Goal: Use online tool/utility: Utilize a website feature to perform a specific function

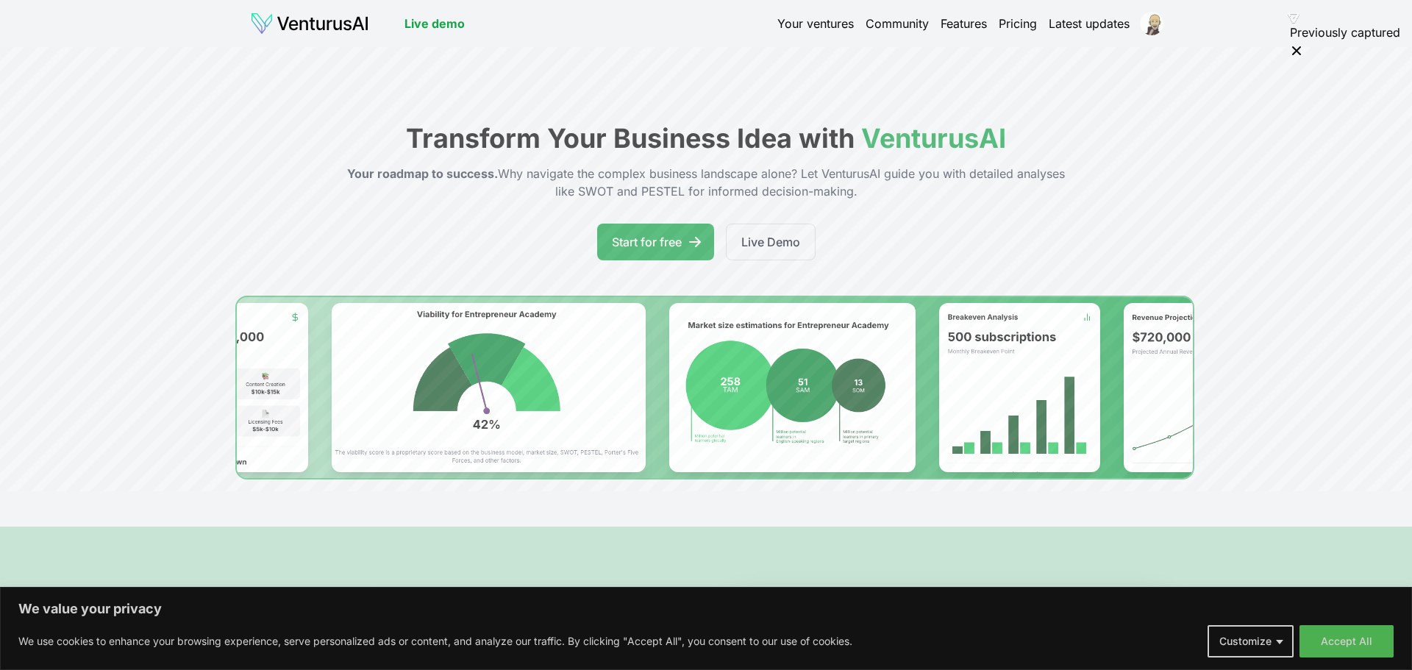
click at [1151, 24] on html "We value your privacy We use cookies to enhance your browsing experience, serve…" at bounding box center [706, 335] width 1412 height 670
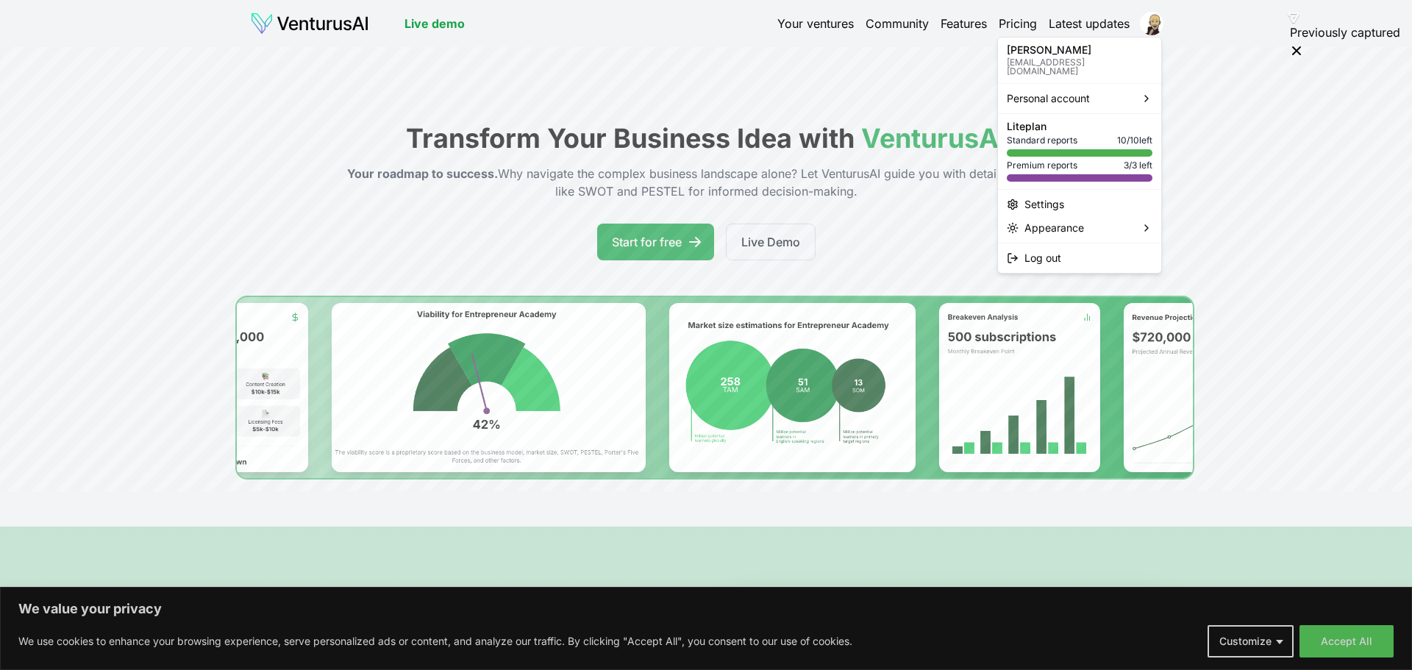
click at [801, 28] on html "We value your privacy We use cookies to enhance your browsing experience, serve…" at bounding box center [706, 335] width 1412 height 670
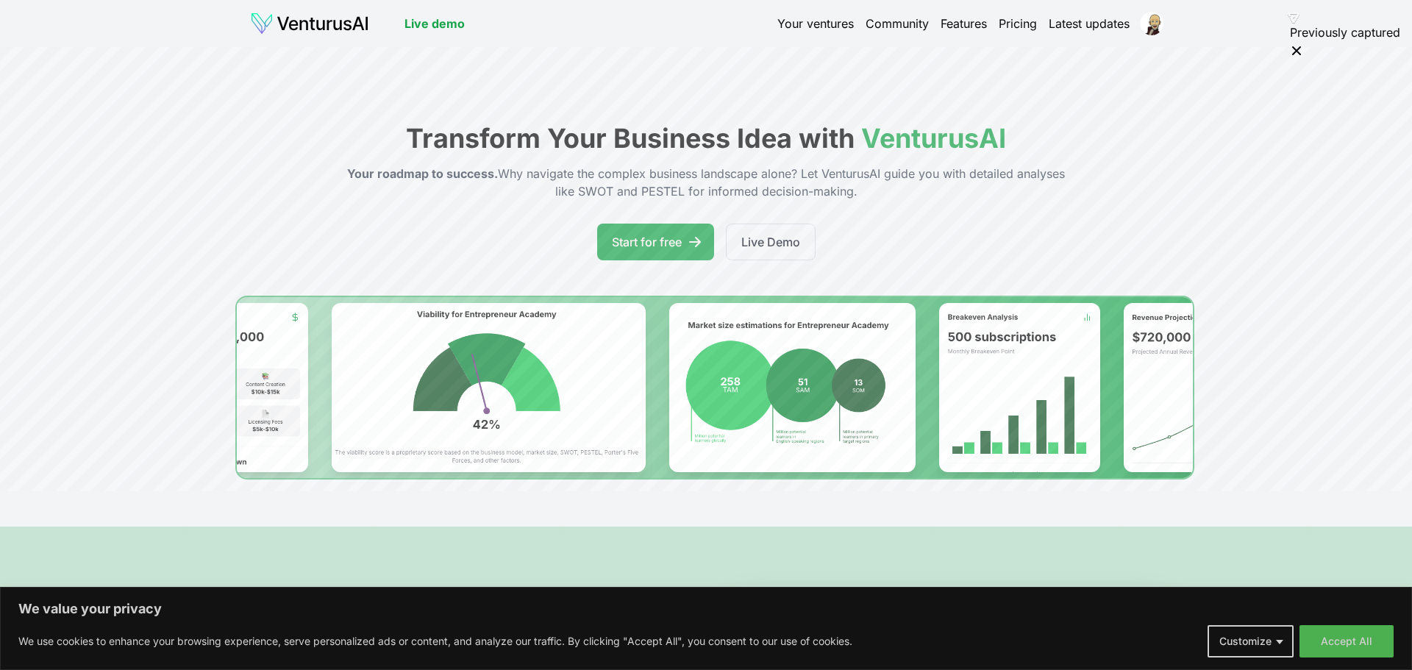
click at [802, 28] on link "Your ventures" at bounding box center [815, 24] width 76 height 18
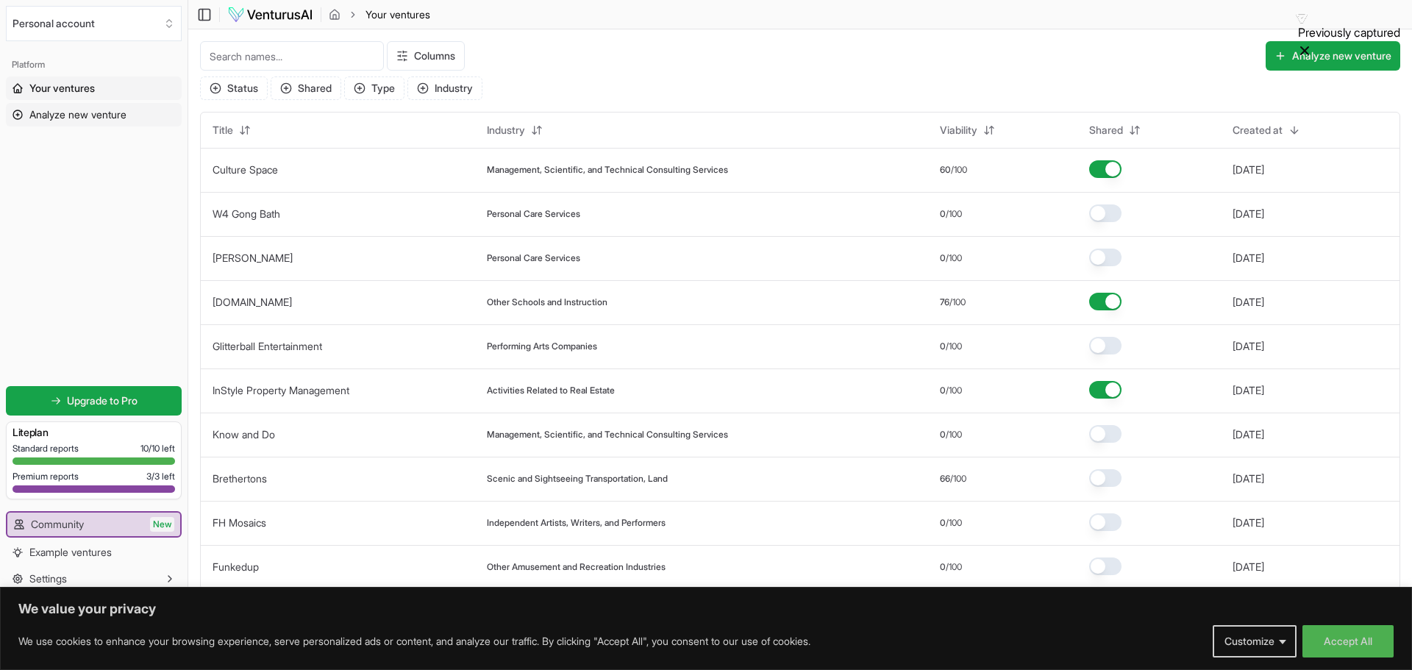
click at [105, 122] on link "Analyze new venture" at bounding box center [94, 115] width 176 height 24
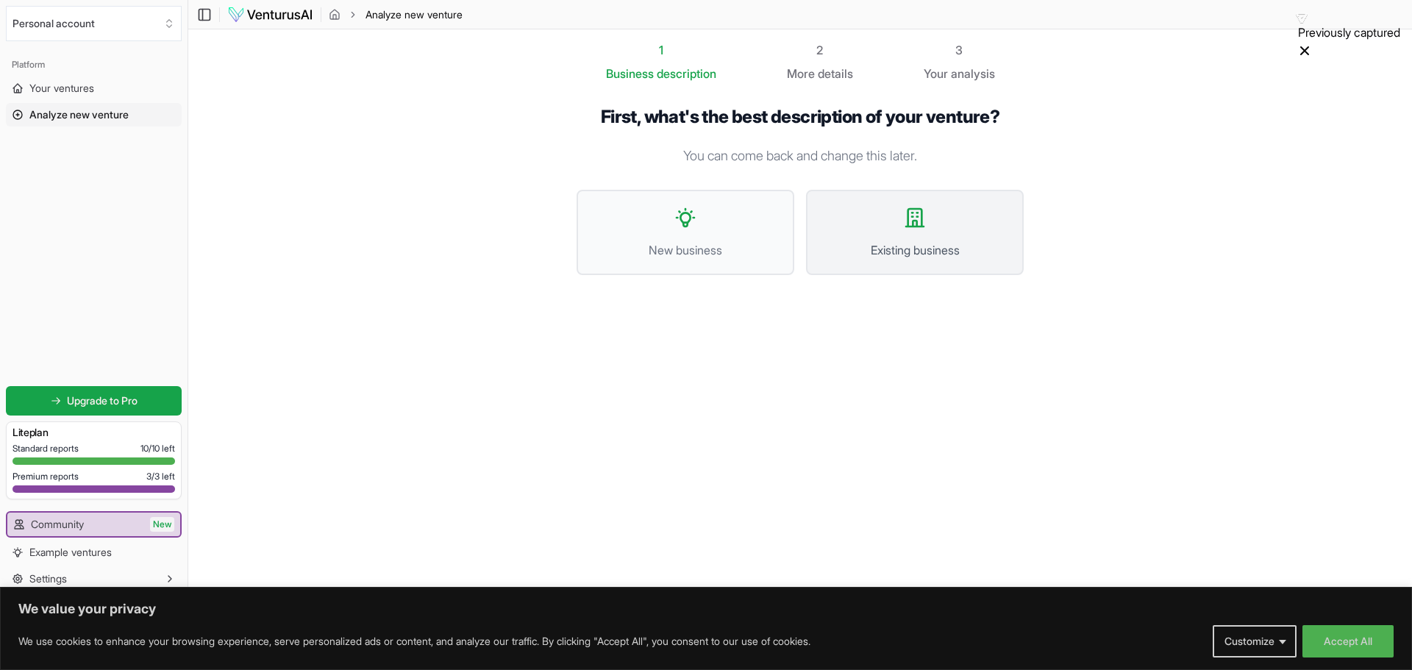
click at [943, 225] on button "Existing business" at bounding box center [915, 232] width 218 height 85
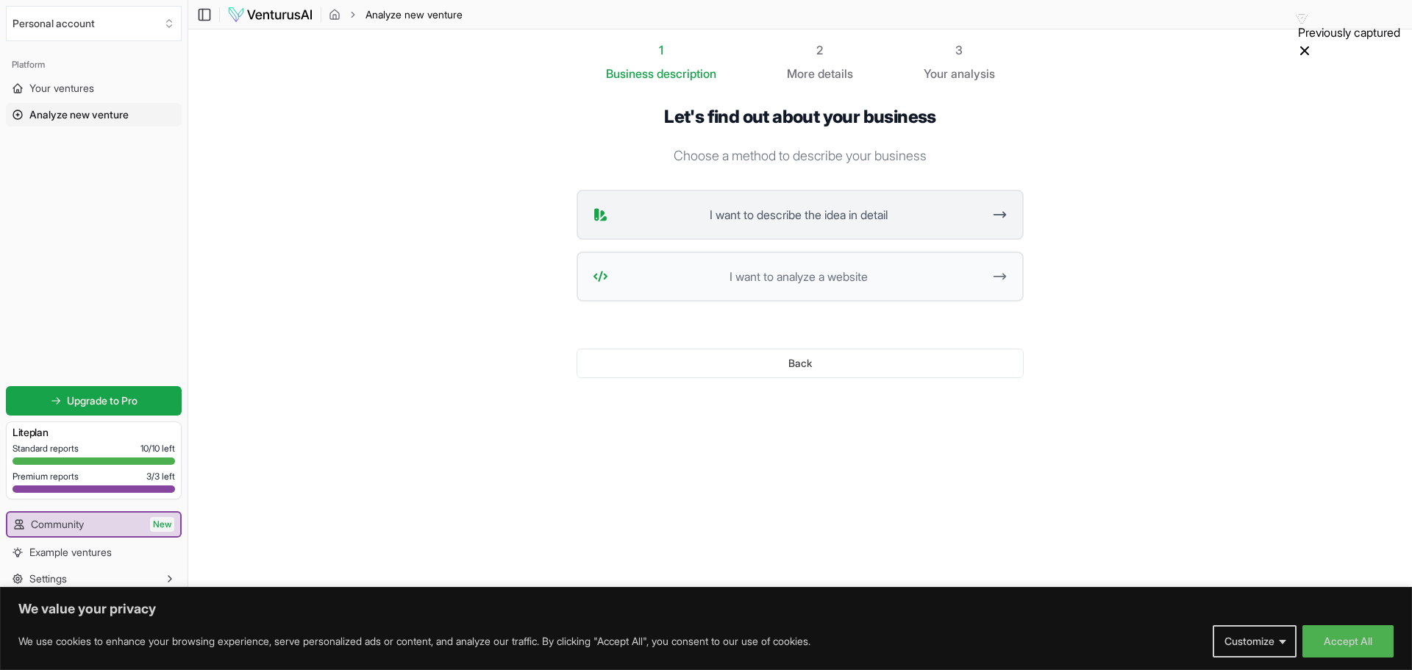
click at [813, 227] on button "I want to describe the idea in detail" at bounding box center [799, 215] width 447 height 50
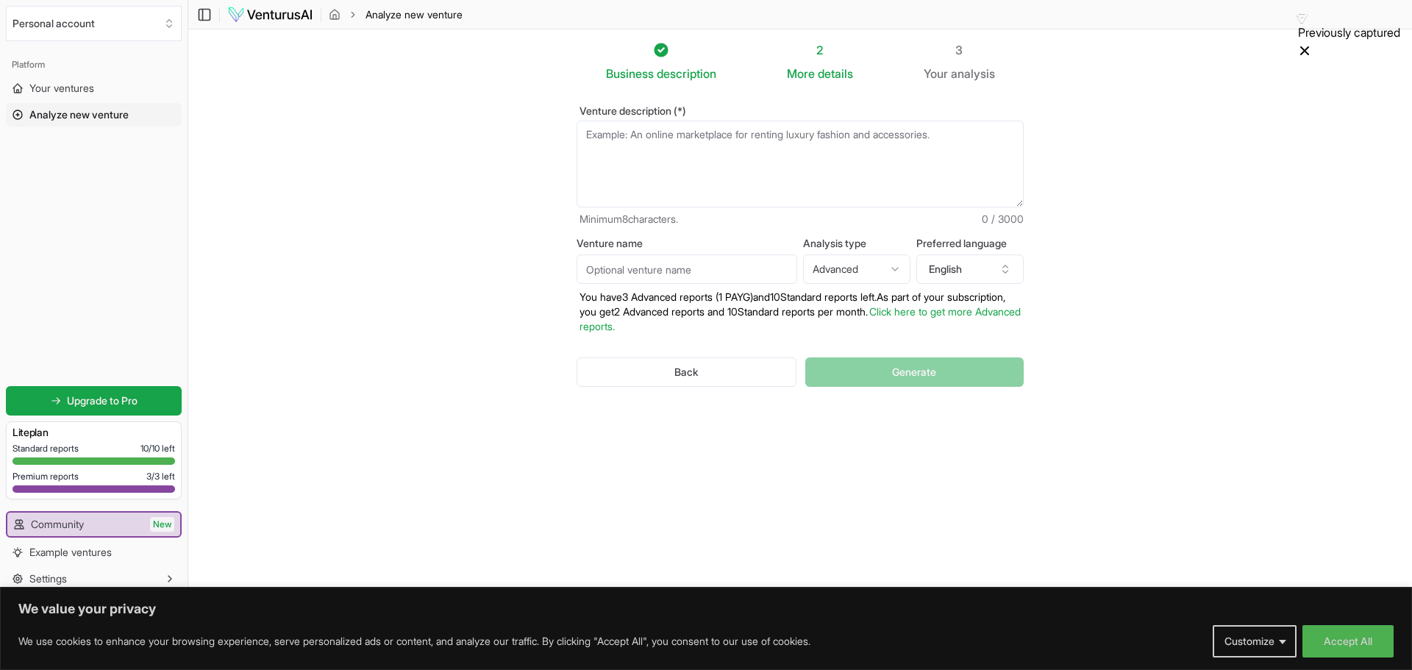
click at [683, 137] on textarea "Venture description (*)" at bounding box center [799, 164] width 447 height 87
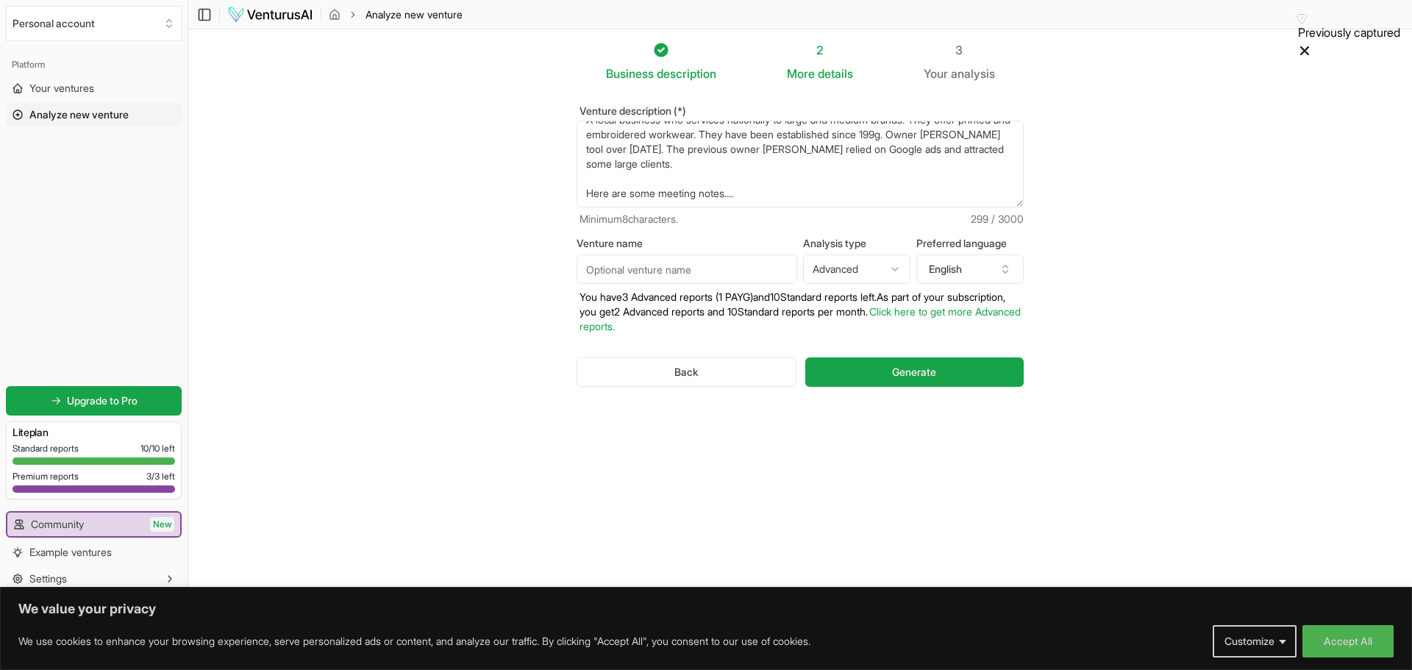
scroll to position [37, 0]
paste textarea "Loremips Dolo Sitametcons adip eli seddoeiusm tempor incid utlabore etdolo mag …"
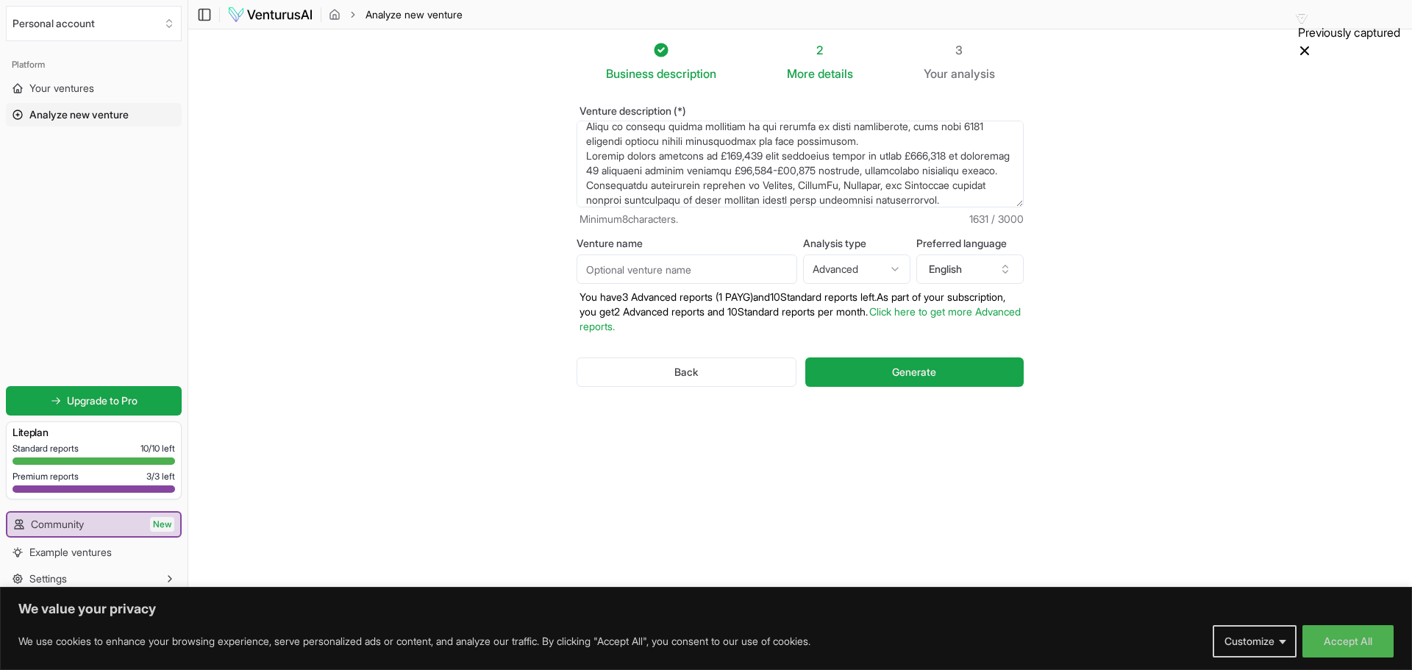
scroll to position [275, 0]
drag, startPoint x: 957, startPoint y: 171, endPoint x: 705, endPoint y: 171, distance: 251.5
click at [705, 171] on textarea "A local business who services nationally to large and medium brands. They offer…" at bounding box center [799, 164] width 447 height 87
drag, startPoint x: 699, startPoint y: 149, endPoint x: 667, endPoint y: 149, distance: 32.4
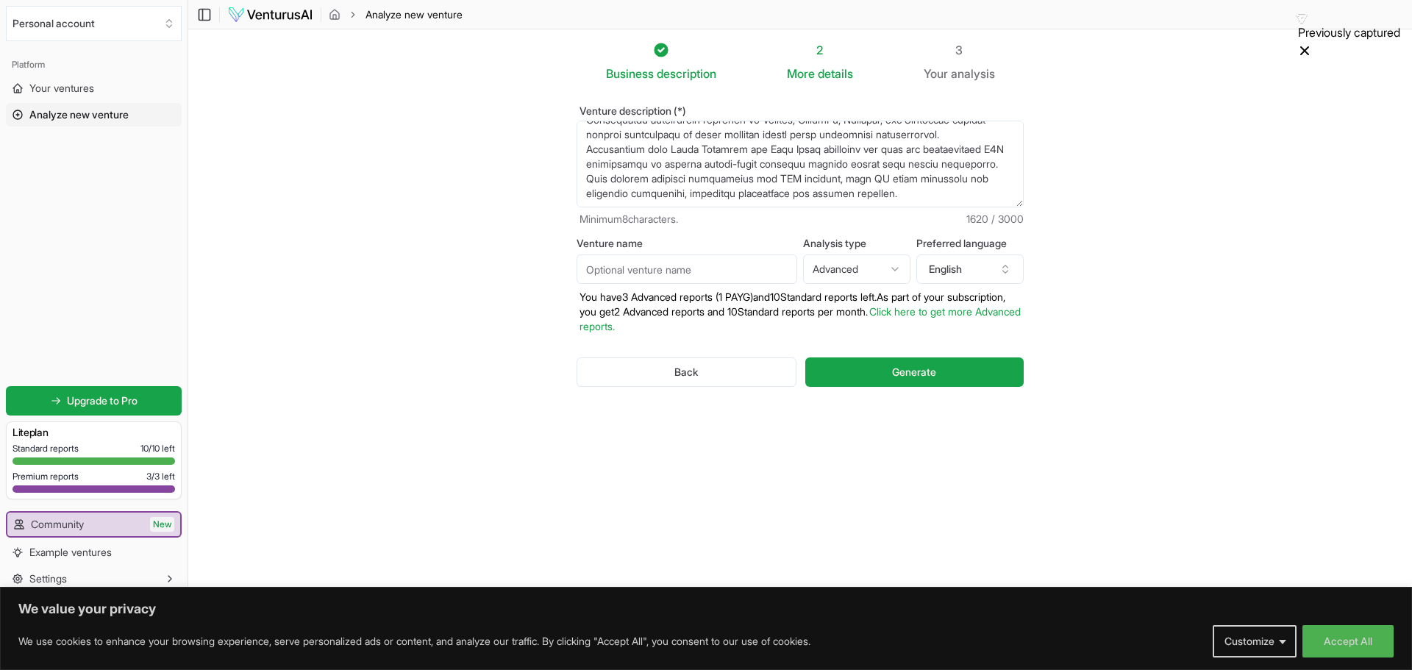
click at [667, 149] on textarea "A local business who services nationally to large and medium brands. They offer…" at bounding box center [799, 164] width 447 height 87
drag, startPoint x: 784, startPoint y: 149, endPoint x: 765, endPoint y: 150, distance: 18.4
click at [765, 150] on textarea "A local business who services nationally to large and medium brands. They offer…" at bounding box center [799, 164] width 447 height 87
type textarea "L ipsum dolorsit ame consecte adipiscing el seddo eiu tempor incidi. Utla etdol…"
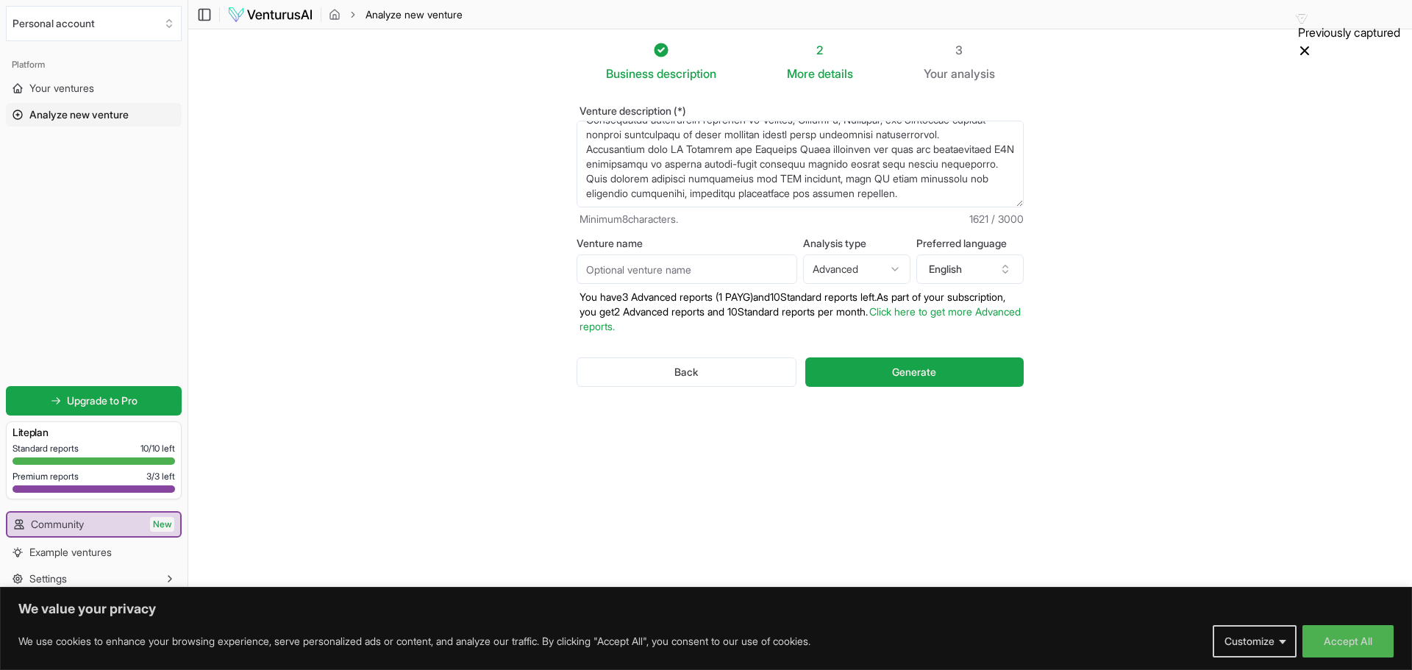
click at [648, 268] on input "Venture name" at bounding box center [686, 268] width 221 height 29
type input "Westcoast Workwear"
click at [887, 368] on button "Generate" at bounding box center [914, 371] width 218 height 29
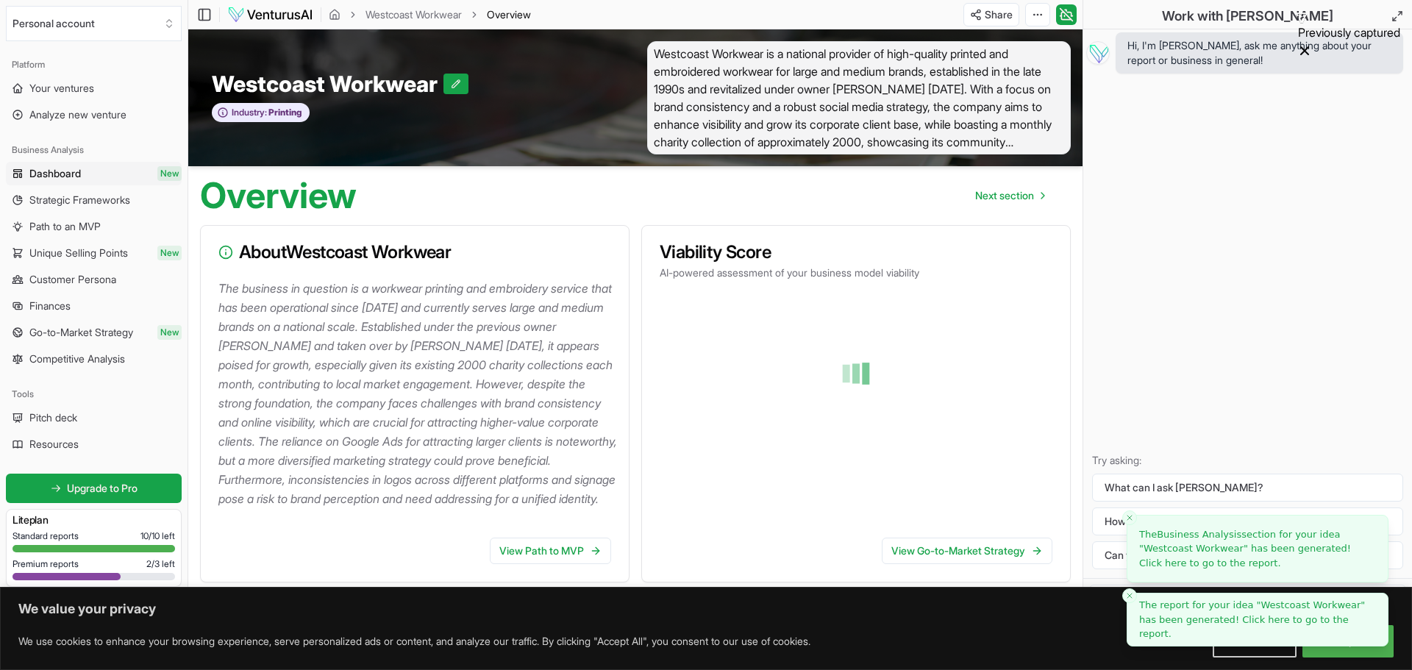
click at [1278, 618] on link "The report for your idea " Westcoast Workwear " has been generated! Click here …" at bounding box center [1257, 619] width 237 height 43
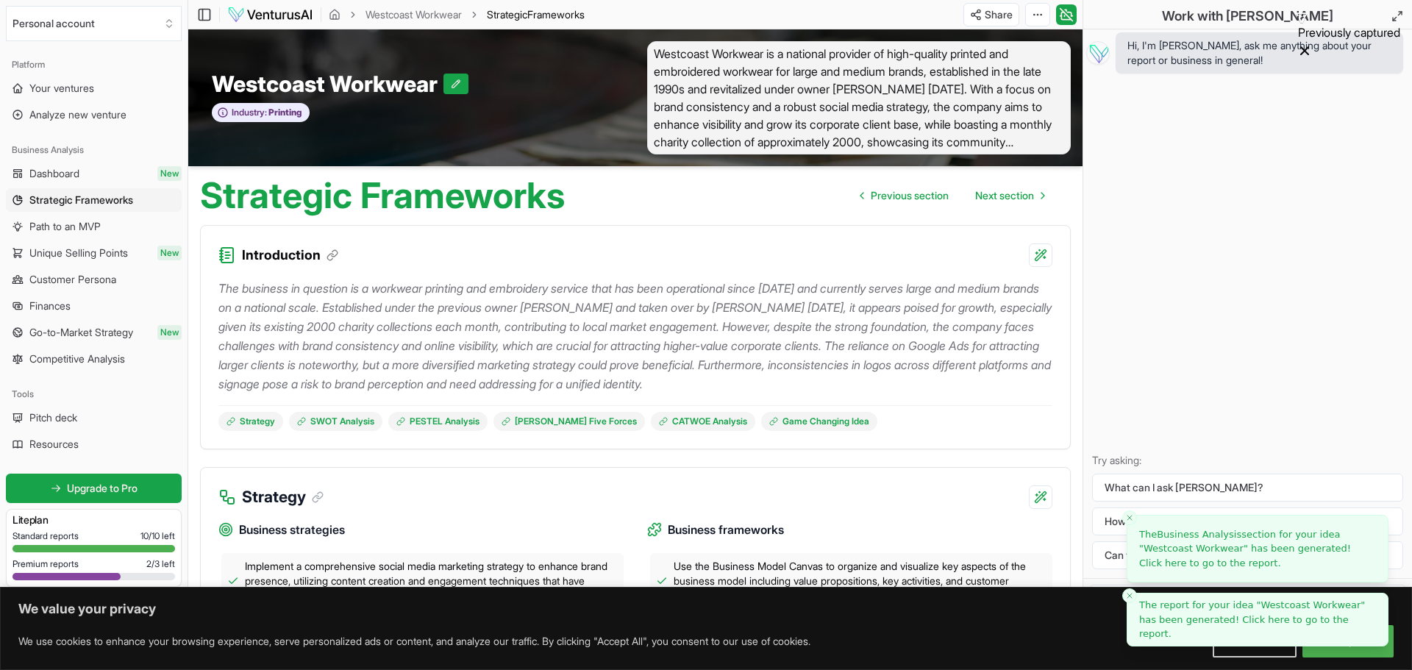
click at [1264, 610] on span "Westcoast Workwear" at bounding box center [1310, 604] width 100 height 11
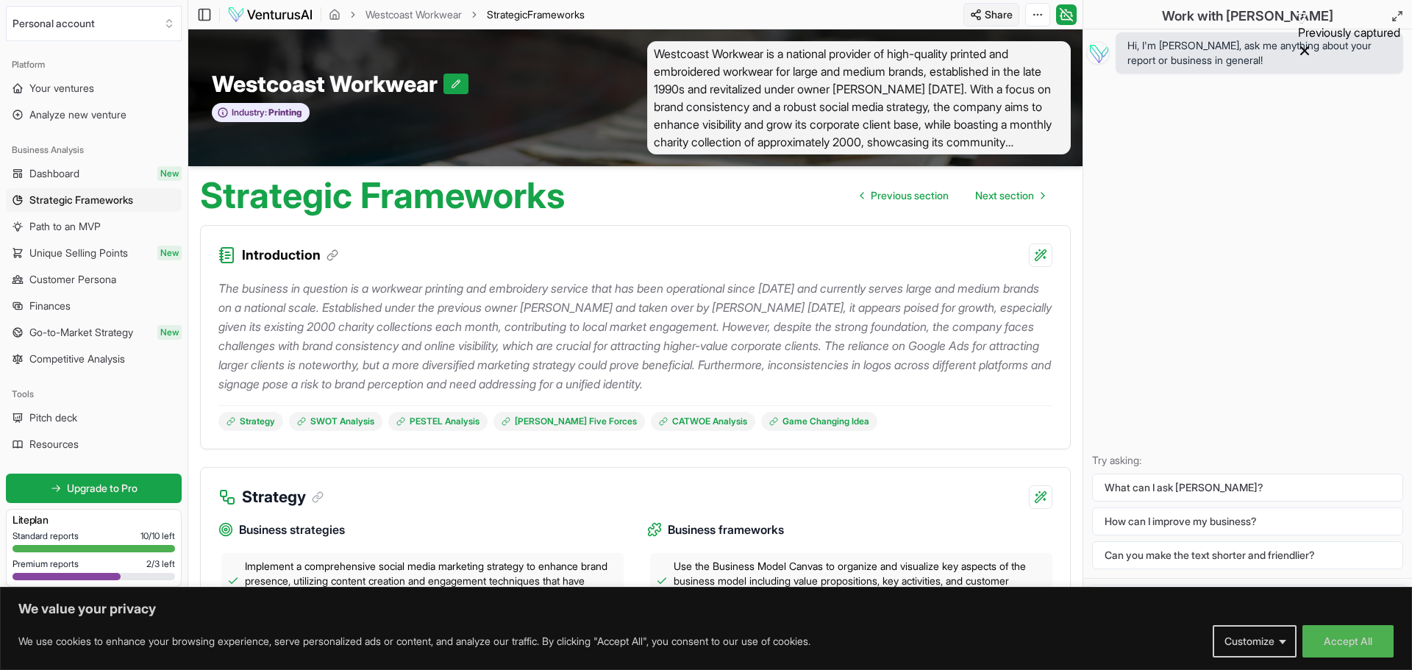
click at [990, 19] on html "We value your privacy We use cookies to enhance your browsing experience, serve…" at bounding box center [706, 335] width 1412 height 670
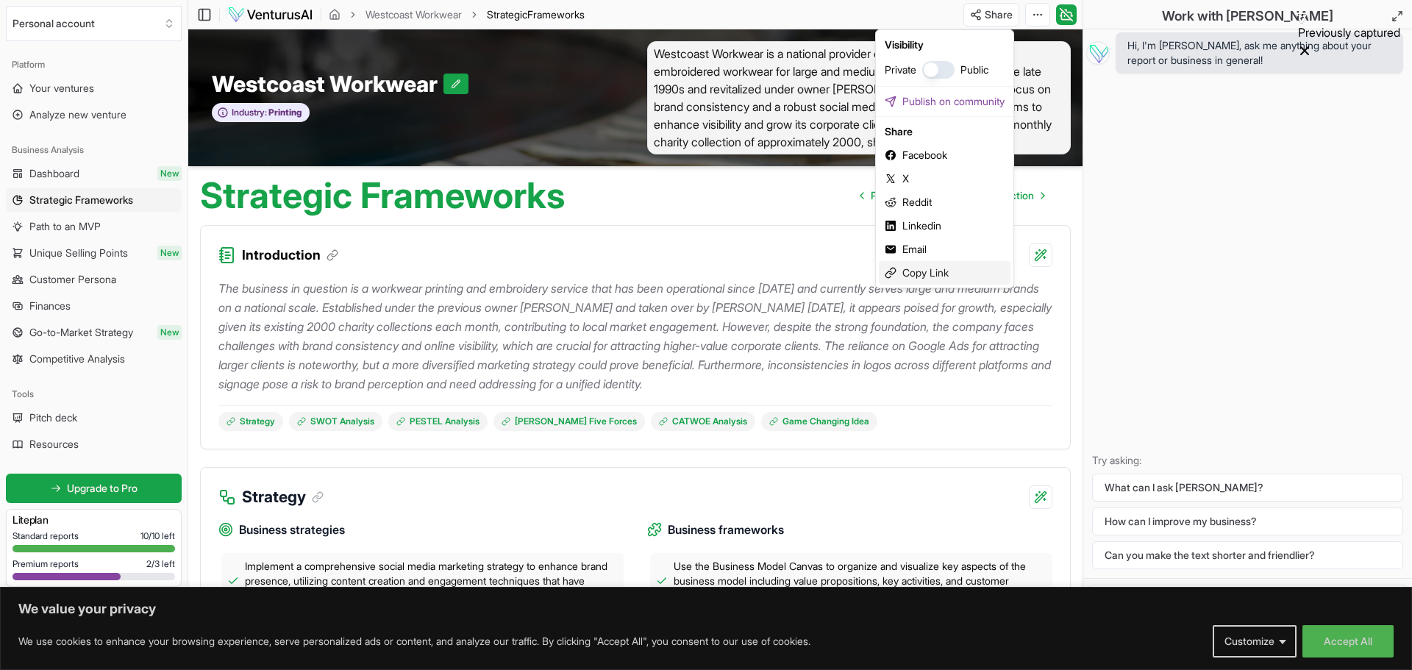
click at [924, 270] on div "Copy Link" at bounding box center [945, 273] width 132 height 24
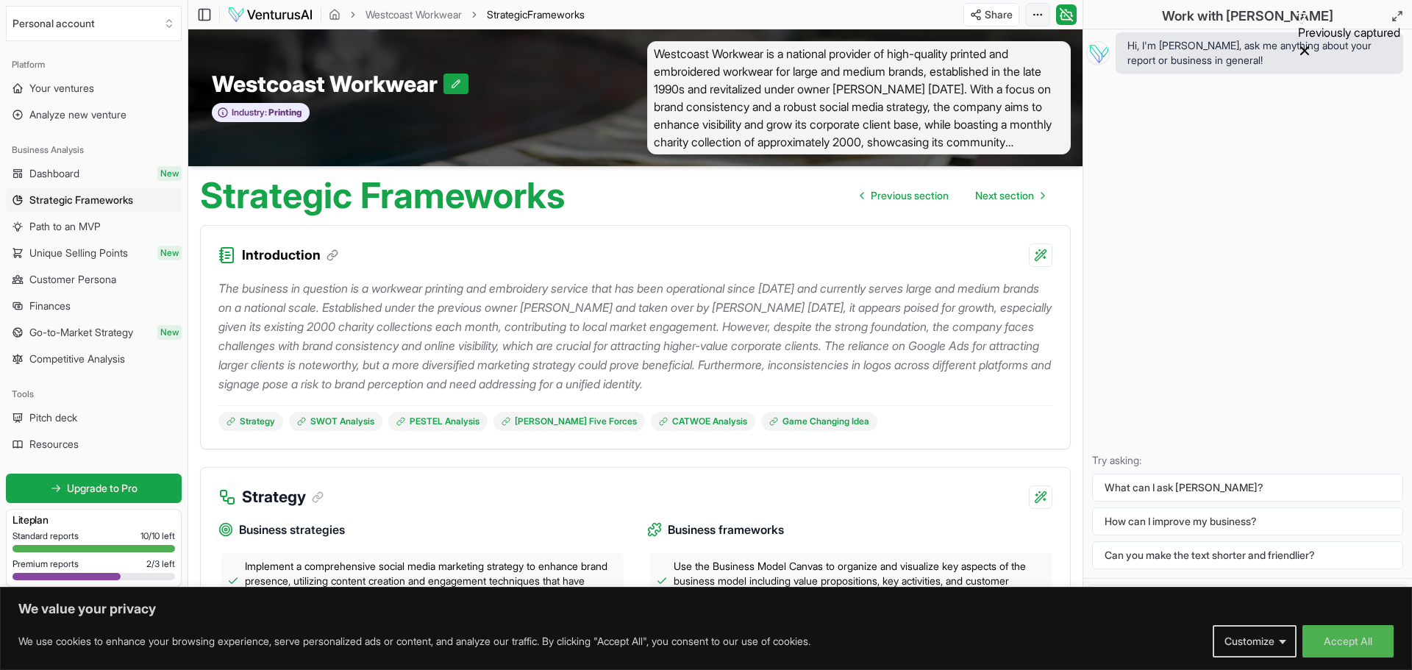
click at [1040, 9] on html "We value your privacy We use cookies to enhance your browsing experience, serve…" at bounding box center [706, 335] width 1412 height 670
click at [998, 89] on div "Edit in Google Docs" at bounding box center [981, 92] width 120 height 24
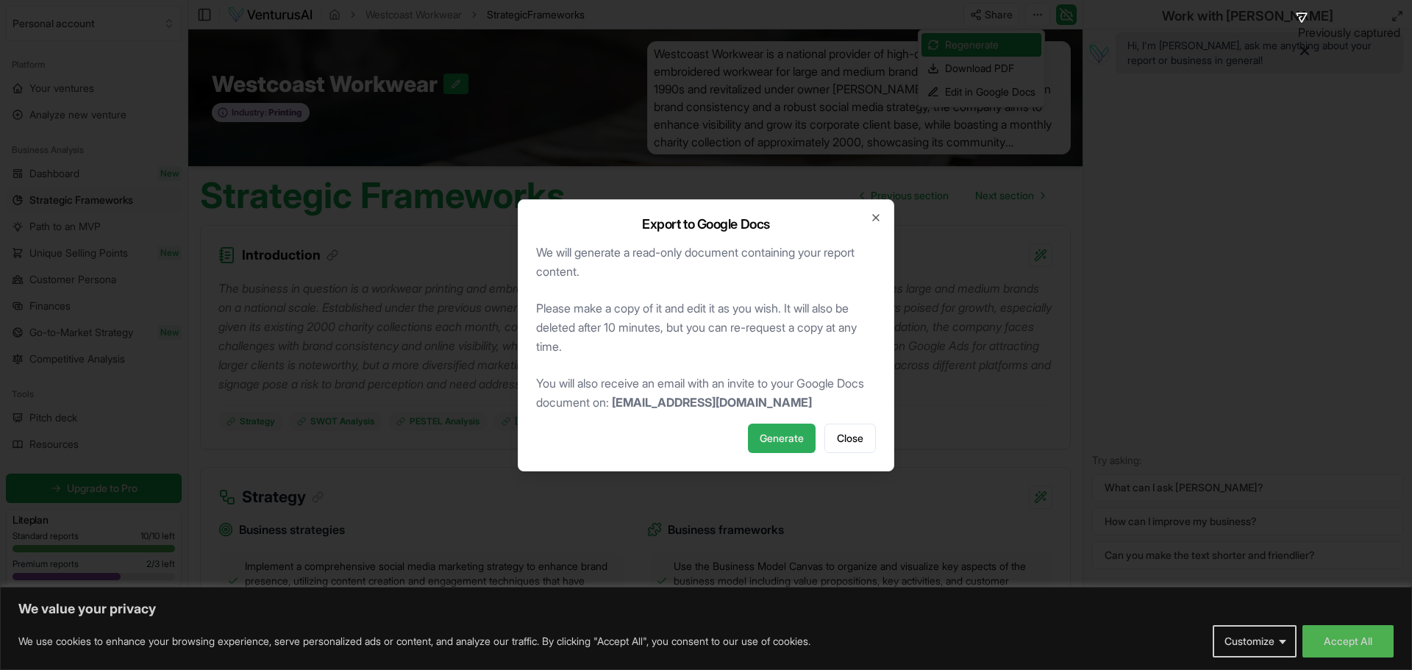
click at [768, 441] on span "Generate" at bounding box center [782, 438] width 44 height 15
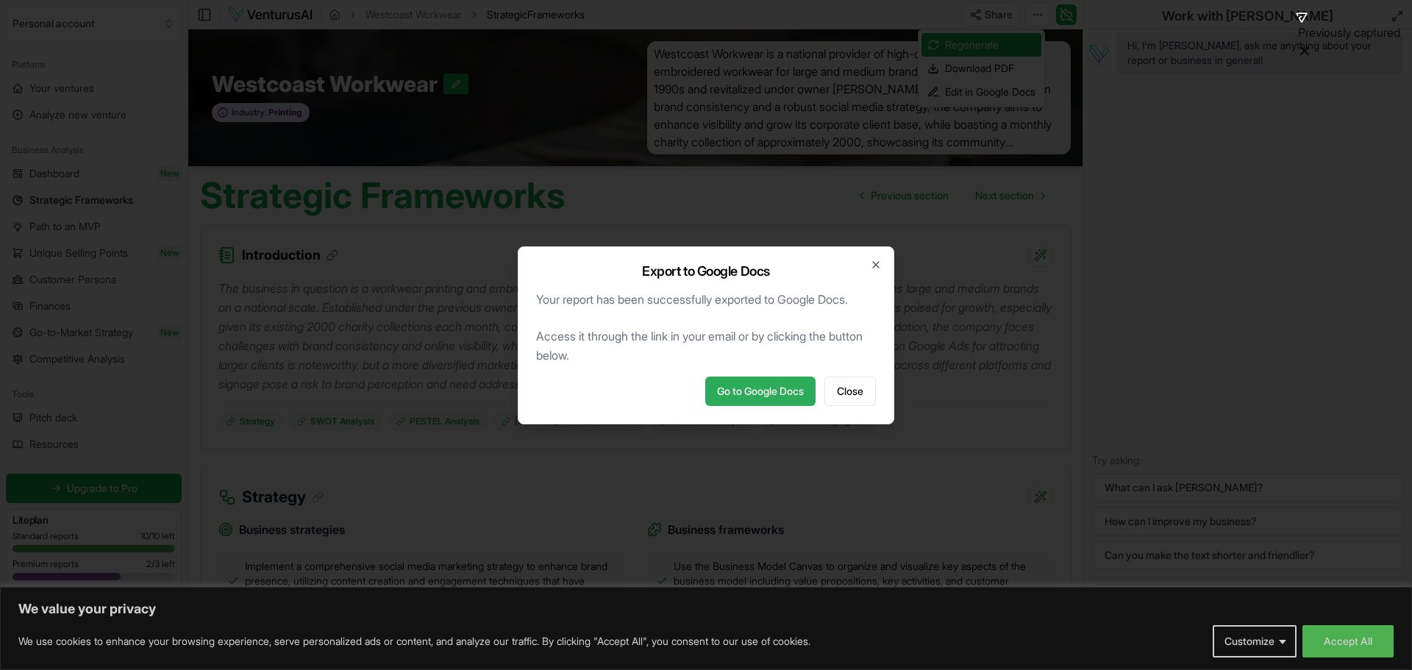
click at [743, 397] on link "Go to Google Docs" at bounding box center [760, 390] width 110 height 29
